Goal: Task Accomplishment & Management: Manage account settings

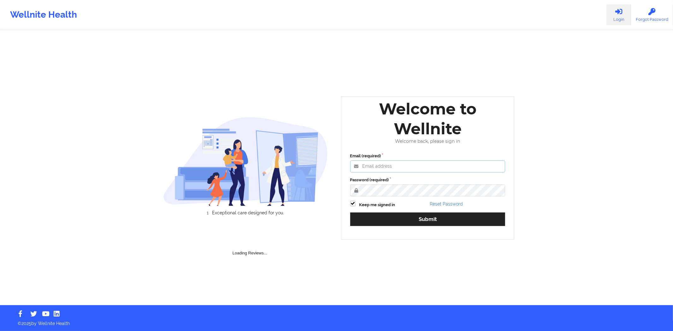
type input "[PERSON_NAME][EMAIL_ADDRESS][DOMAIN_NAME]"
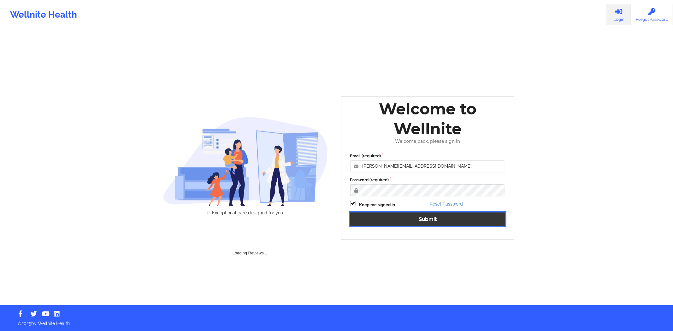
click at [406, 215] on button "Submit" at bounding box center [427, 220] width 155 height 14
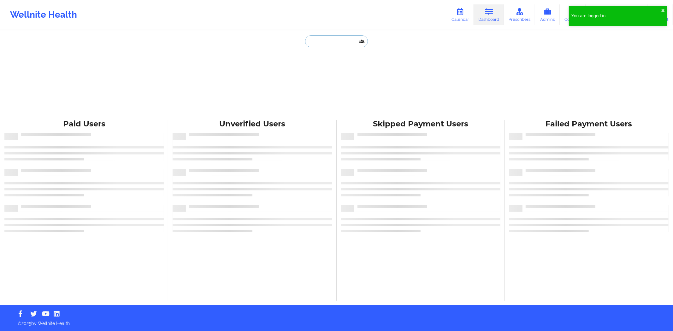
click at [328, 39] on input "text" at bounding box center [336, 41] width 62 height 12
paste input "[PERSON_NAME]"
type input "[PERSON_NAME]"
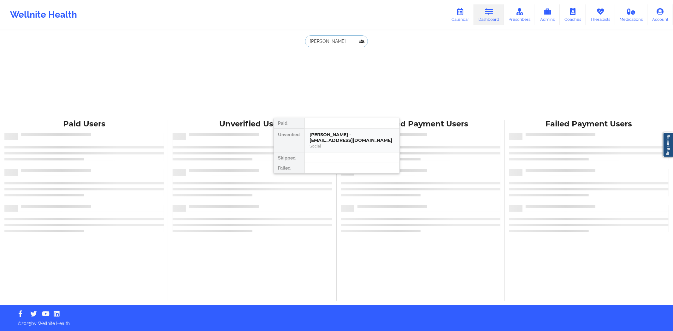
click at [346, 131] on div "[PERSON_NAME] - [EMAIL_ADDRESS][DOMAIN_NAME] Social" at bounding box center [352, 141] width 95 height 24
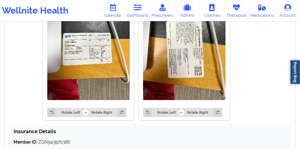
scroll to position [522, 0]
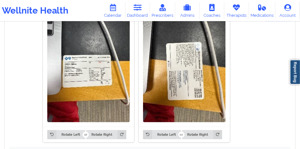
click at [155, 67] on img at bounding box center [184, 67] width 83 height 110
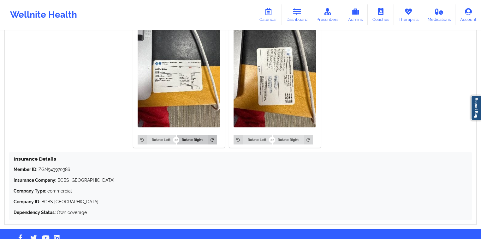
scroll to position [496, 0]
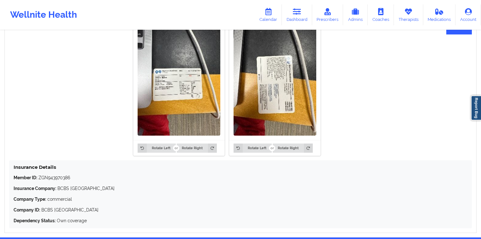
click at [193, 110] on img at bounding box center [179, 80] width 83 height 110
click at [193, 107] on img at bounding box center [179, 80] width 83 height 110
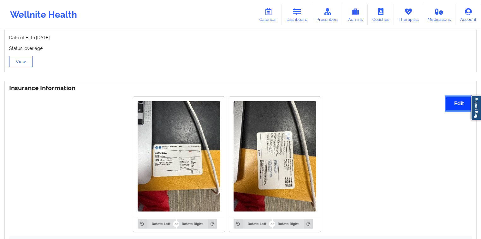
click at [455, 109] on button "Edit" at bounding box center [459, 104] width 26 height 14
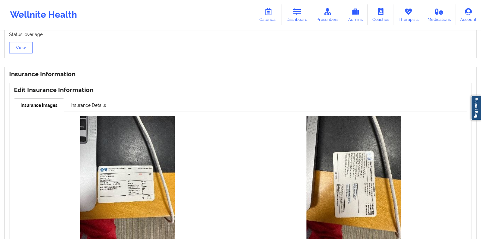
scroll to position [445, 0]
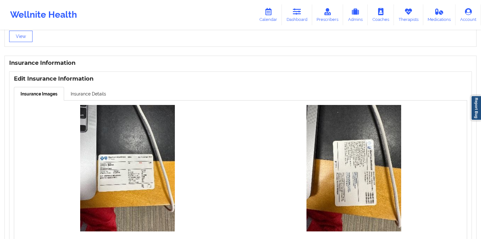
click at [64, 82] on h3 "Edit Insurance Information" at bounding box center [240, 78] width 453 height 7
click at [73, 92] on link "Insurance Details" at bounding box center [88, 93] width 49 height 13
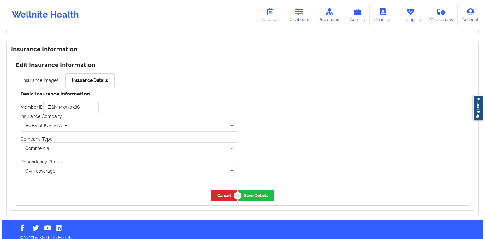
scroll to position [466, 0]
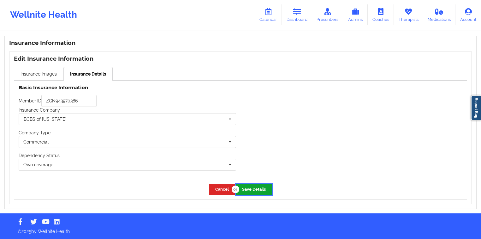
click at [252, 191] on button "Save Details" at bounding box center [254, 189] width 36 height 10
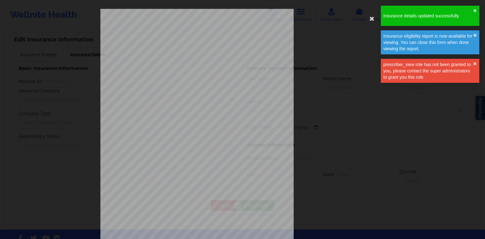
type input "ZGN943970386"
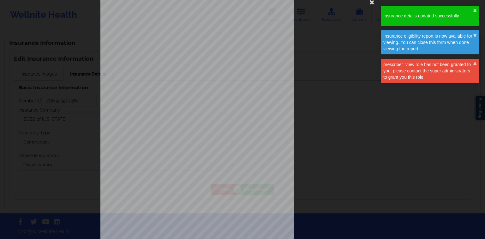
scroll to position [25, 0]
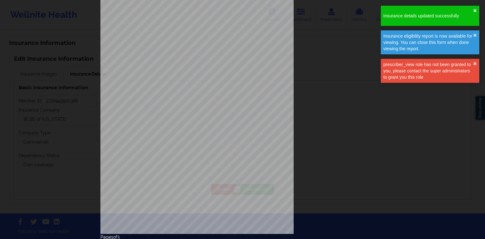
click at [211, 130] on span "Primary Care Provider Phone Number : 8178775858" at bounding box center [220, 131] width 110 height 3
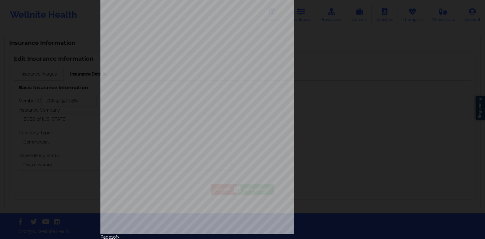
click at [204, 131] on span "Primary Care Provider Phone Number : 8178775858" at bounding box center [220, 131] width 110 height 3
click at [212, 144] on span "IPA Phone Number : 8178775858" at bounding box center [220, 144] width 110 height 3
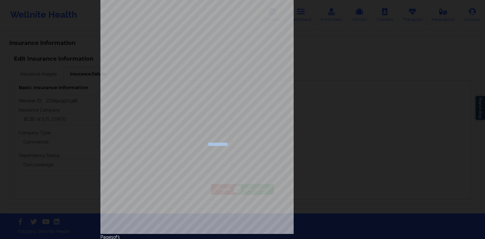
drag, startPoint x: 221, startPoint y: 145, endPoint x: 203, endPoint y: 145, distance: 18.3
click at [203, 145] on span "IPA Phone Number : 8178775858" at bounding box center [220, 144] width 110 height 3
drag, startPoint x: 202, startPoint y: 144, endPoint x: 218, endPoint y: 145, distance: 16.2
click at [218, 145] on span "IPA Phone Number : 8178775858" at bounding box center [220, 144] width 110 height 3
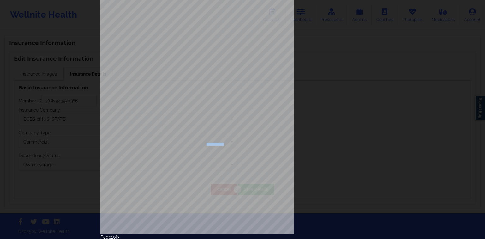
click at [218, 145] on span "IPA Phone Number : 8178775858" at bounding box center [220, 144] width 110 height 3
click at [215, 131] on span "Primary Care Provider Phone Number : 8178775858" at bounding box center [220, 131] width 110 height 3
click at [185, 127] on span "Primary Care Provider Name : [PERSON_NAME]" at bounding box center [222, 127] width 115 height 3
drag, startPoint x: 203, startPoint y: 131, endPoint x: 218, endPoint y: 132, distance: 15.5
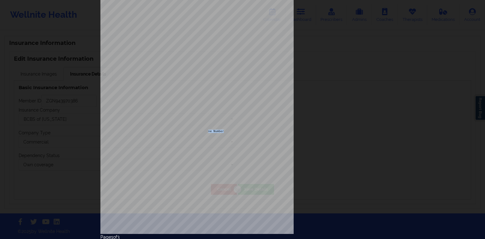
click at [218, 132] on span "Primary Care Provider Phone Number : 8178775858" at bounding box center [220, 131] width 110 height 3
click at [189, 128] on span "Primary Care Provider Name : [PERSON_NAME]" at bounding box center [222, 127] width 115 height 3
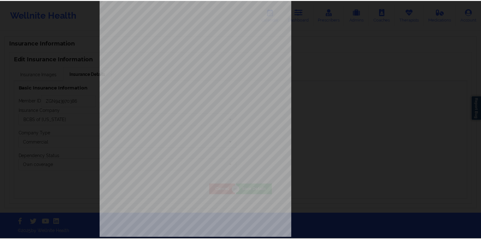
scroll to position [0, 0]
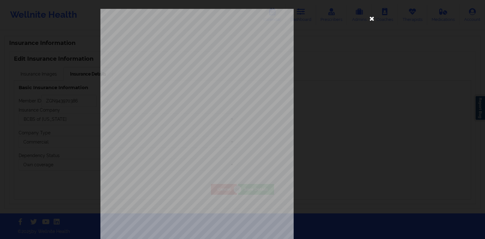
click at [367, 19] on icon at bounding box center [372, 18] width 10 height 10
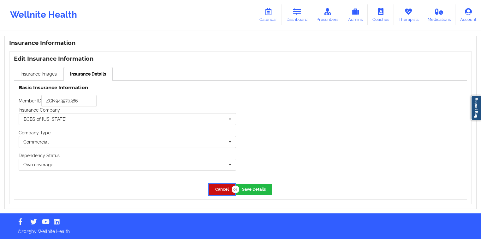
click at [225, 186] on button "Cancel" at bounding box center [222, 189] width 26 height 10
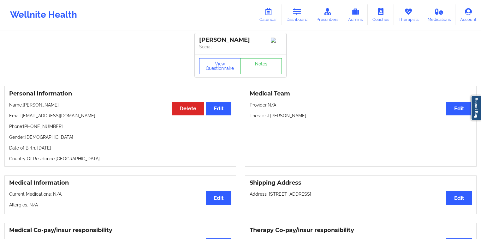
click at [304, 118] on p "Therapist: [PERSON_NAME]" at bounding box center [361, 115] width 222 height 6
copy p "[PERSON_NAME]"
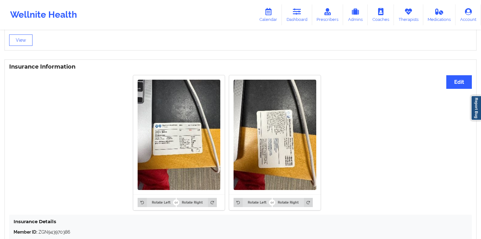
scroll to position [521, 0]
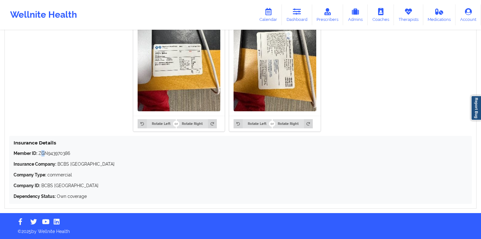
drag, startPoint x: 45, startPoint y: 152, endPoint x: 42, endPoint y: 151, distance: 3.3
click at [41, 151] on p "Member ID: ZGN943970386" at bounding box center [241, 153] width 454 height 6
click at [46, 154] on p "Member ID: ZGN943970386" at bounding box center [241, 153] width 454 height 6
drag, startPoint x: 48, startPoint y: 153, endPoint x: 53, endPoint y: 153, distance: 4.7
click at [53, 153] on p "Member ID: ZGN943970386" at bounding box center [241, 153] width 454 height 6
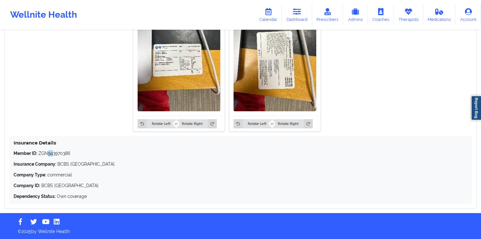
click at [53, 154] on p "Member ID: ZGN943970386" at bounding box center [241, 153] width 454 height 6
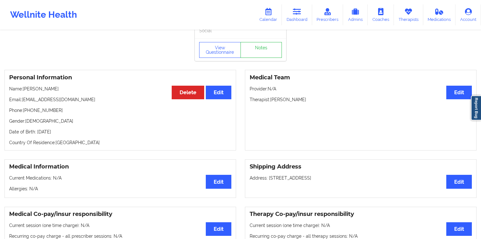
scroll to position [0, 0]
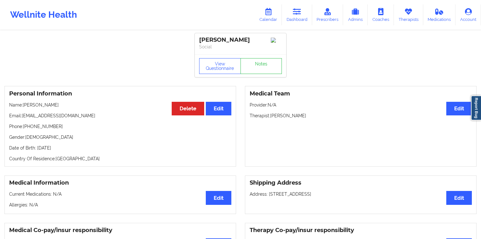
click at [309, 116] on p "Therapist: [PERSON_NAME]" at bounding box center [361, 115] width 222 height 6
click at [292, 121] on div "Medical Team Edit Provider: N/A Therapist: [PERSON_NAME]" at bounding box center [361, 126] width 232 height 80
drag, startPoint x: 299, startPoint y: 116, endPoint x: 305, endPoint y: 116, distance: 5.4
click at [305, 116] on p "Therapist: [PERSON_NAME]" at bounding box center [361, 115] width 222 height 6
click at [303, 117] on p "Therapist: [PERSON_NAME]" at bounding box center [361, 115] width 222 height 6
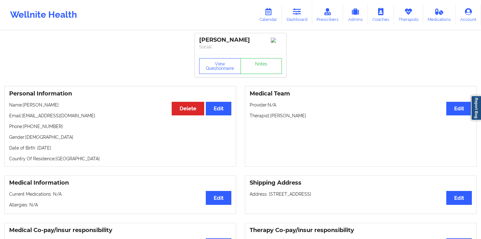
click at [308, 121] on div "Medical Team Edit Provider: N/A Therapist: [PERSON_NAME]" at bounding box center [361, 126] width 232 height 80
copy p "[PERSON_NAME]"
